Goal: Information Seeking & Learning: Learn about a topic

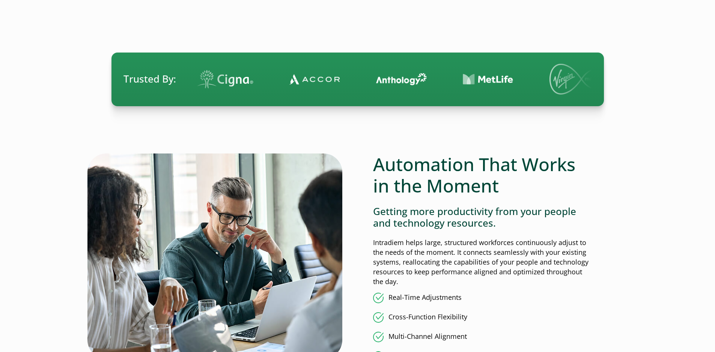
scroll to position [617, 0]
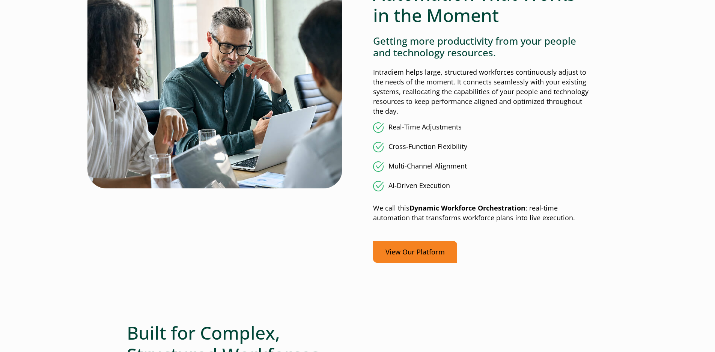
click at [439, 255] on link "View Our Platform" at bounding box center [415, 252] width 84 height 22
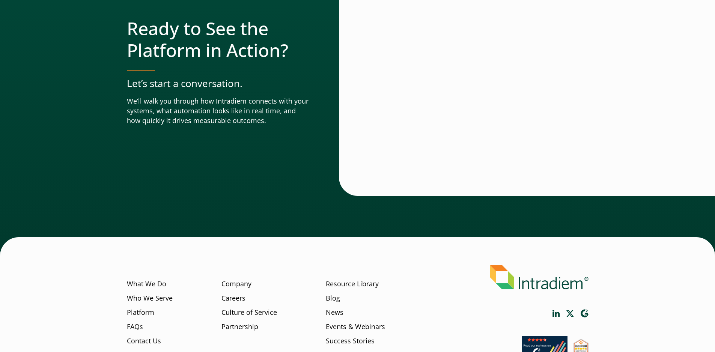
scroll to position [2629, 0]
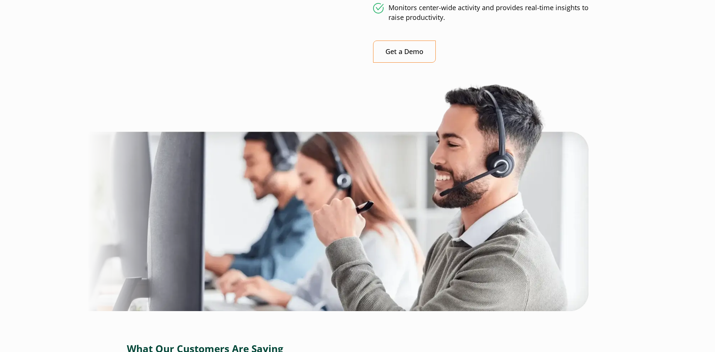
scroll to position [750, 0]
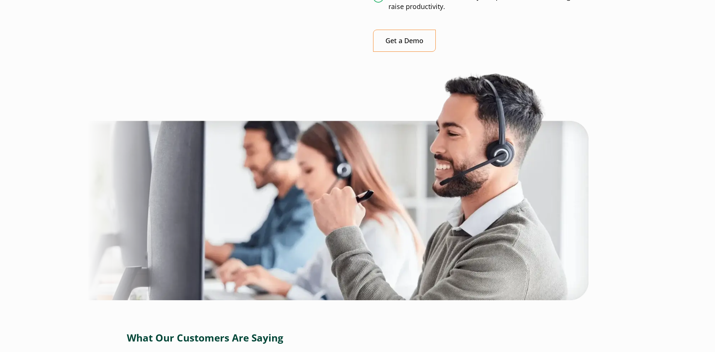
click at [412, 48] on link "Get a Demo" at bounding box center [404, 41] width 63 height 22
